Goal: Task Accomplishment & Management: Manage account settings

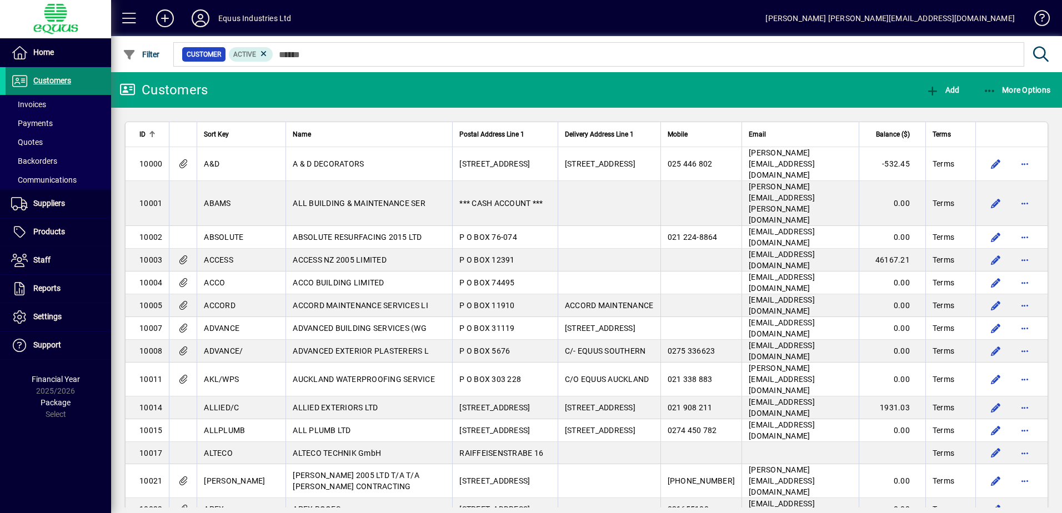
click at [65, 78] on span "Customers" at bounding box center [52, 80] width 38 height 9
click at [38, 103] on span "Invoices" at bounding box center [28, 104] width 35 height 9
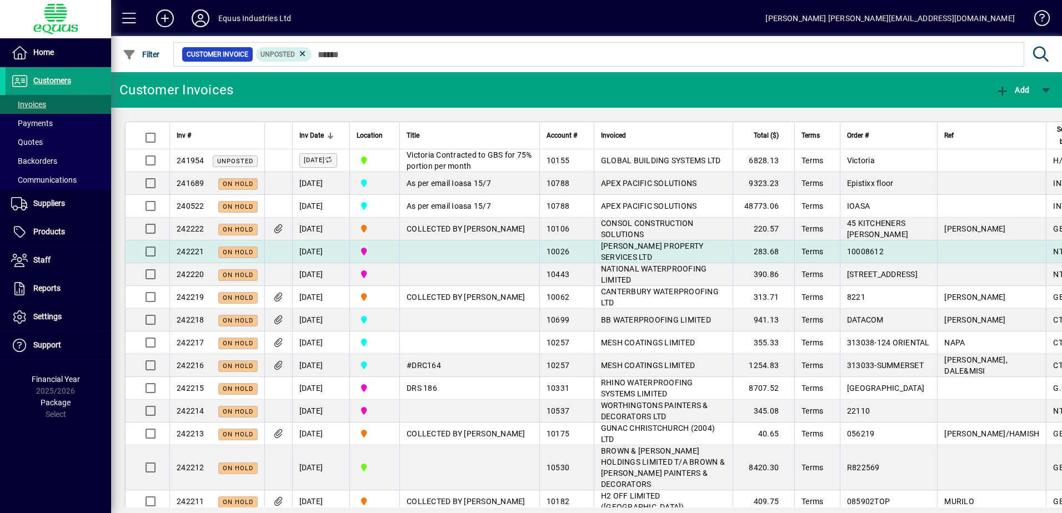
click at [601, 262] on span "[PERSON_NAME] PROPERTY SERVICES LTD" at bounding box center [652, 252] width 103 height 20
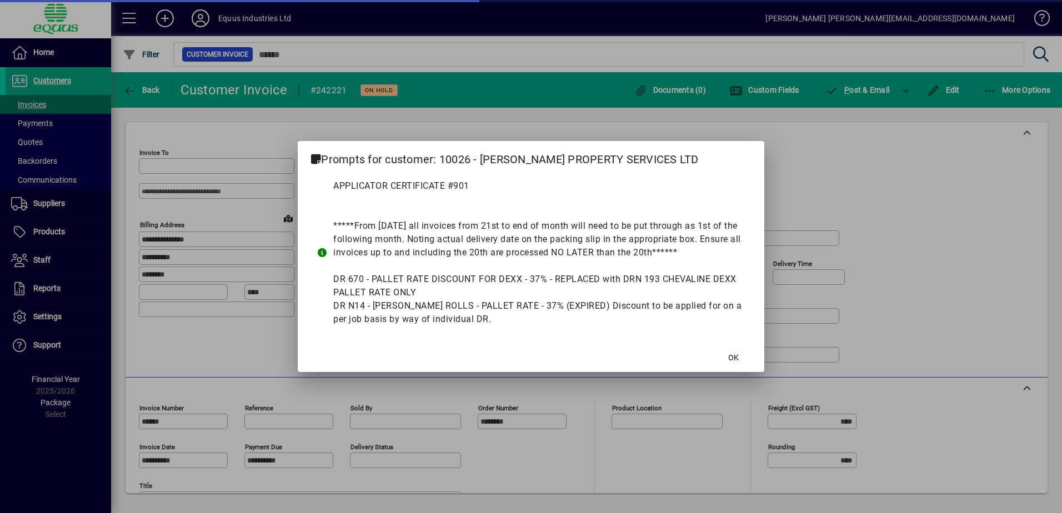
type input "**********"
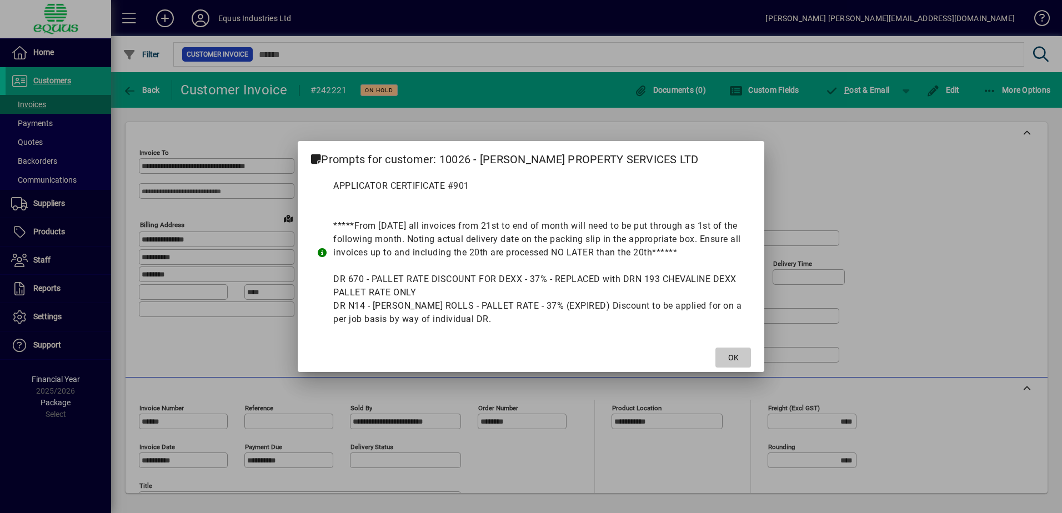
click at [723, 357] on span at bounding box center [733, 357] width 36 height 27
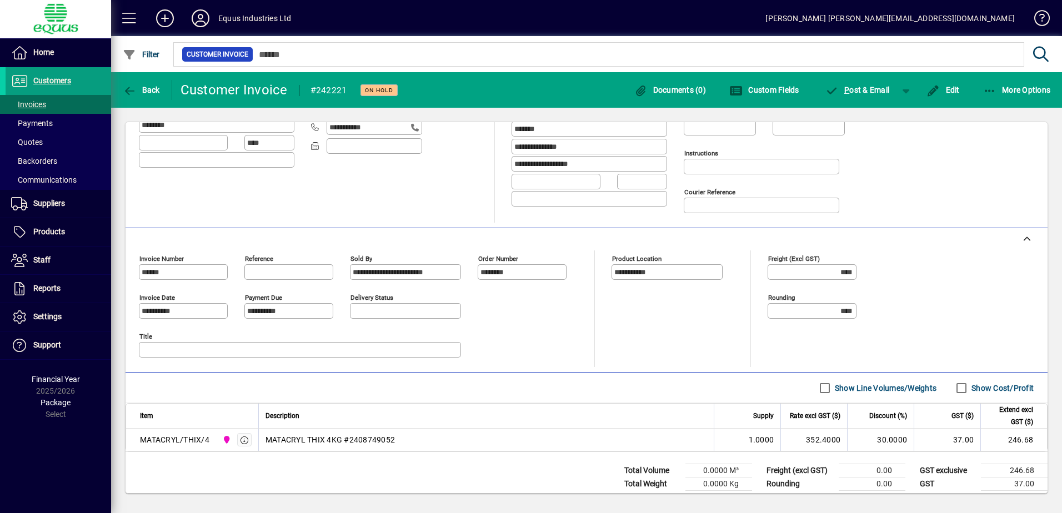
scroll to position [171, 0]
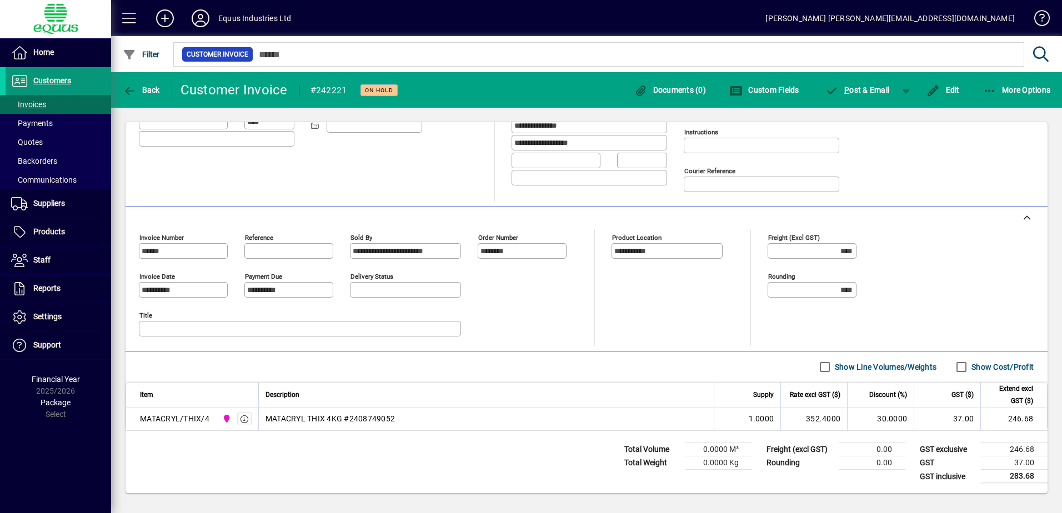
click at [47, 77] on span "Customers" at bounding box center [52, 80] width 38 height 9
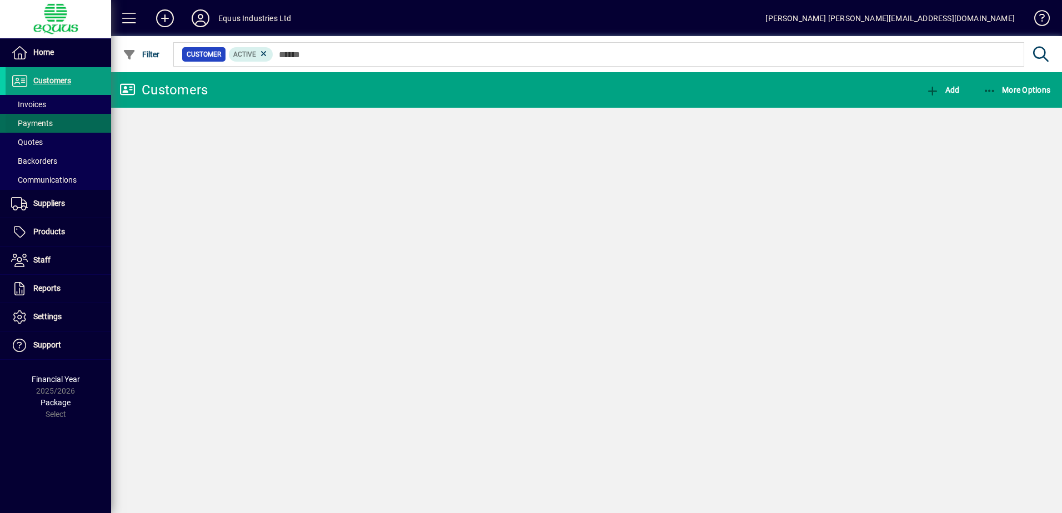
click at [34, 104] on span "Invoices" at bounding box center [28, 104] width 35 height 9
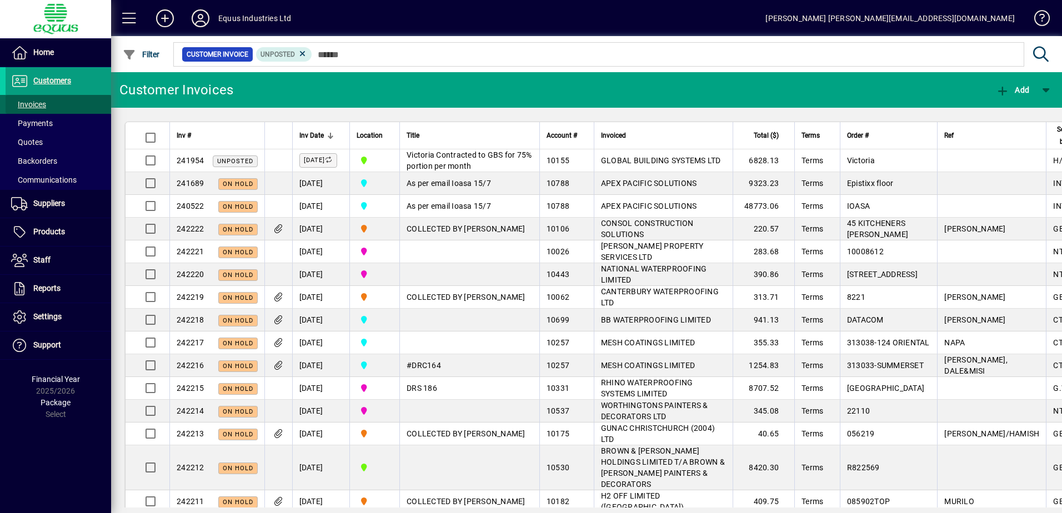
click at [51, 106] on span at bounding box center [59, 104] width 106 height 27
